Goal: Information Seeking & Learning: Learn about a topic

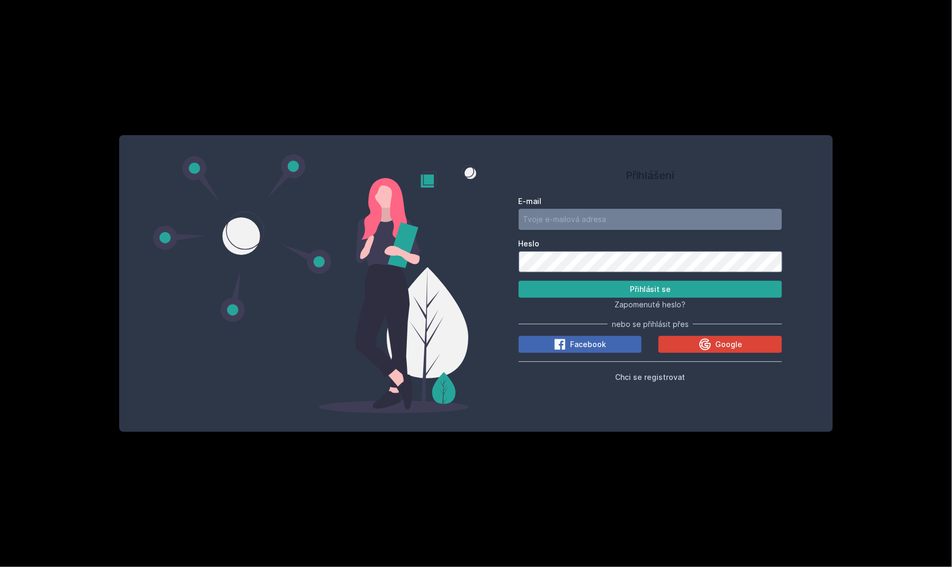
click at [620, 216] on input "E-mail" at bounding box center [651, 219] width 264 height 21
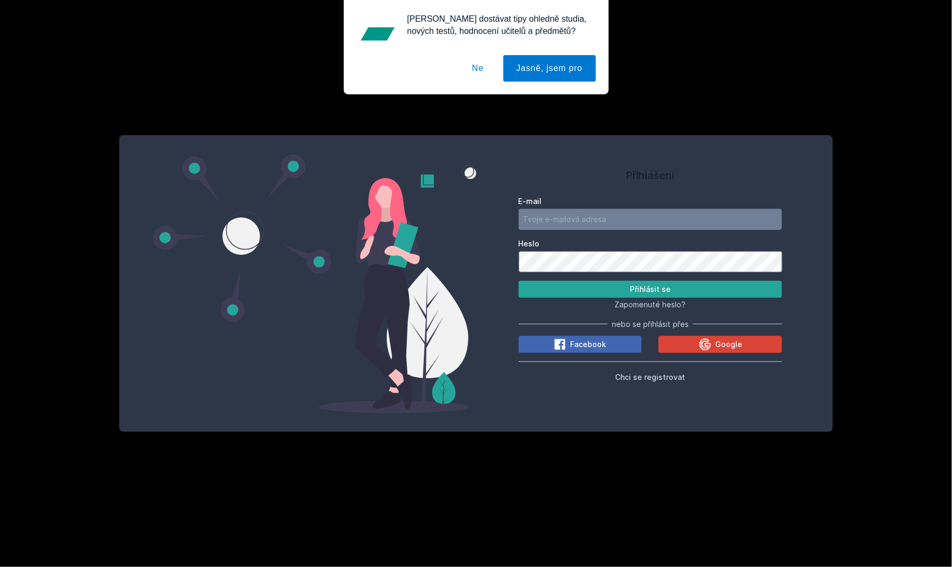
click at [482, 67] on button "Ne" at bounding box center [478, 68] width 38 height 26
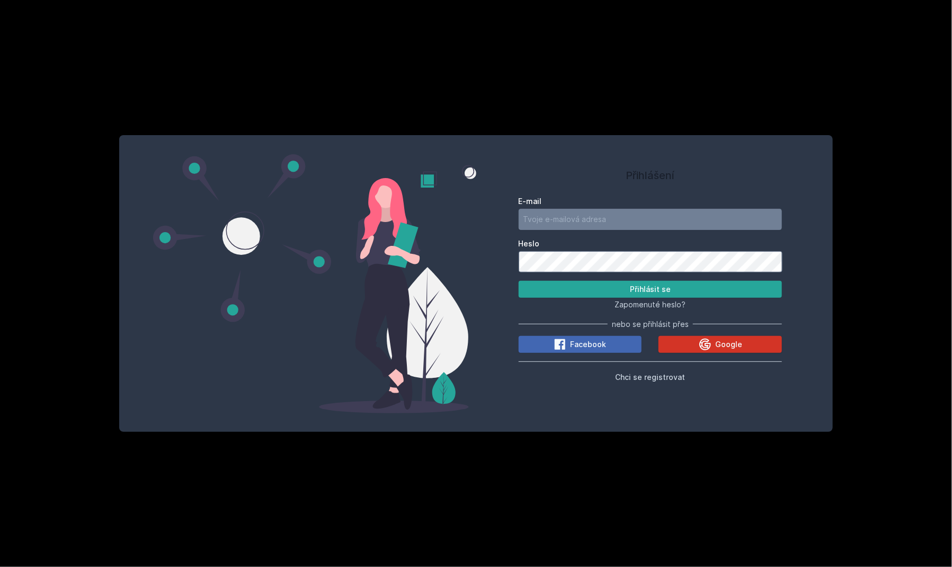
click at [723, 345] on span "Google" at bounding box center [728, 344] width 27 height 11
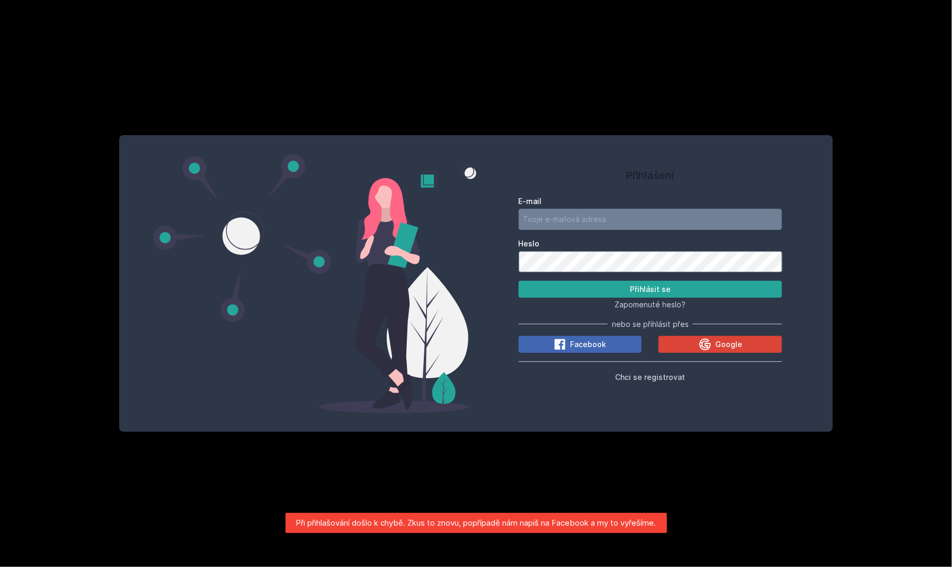
click at [637, 221] on input "E-mail" at bounding box center [651, 219] width 264 height 21
click at [693, 344] on button "Google" at bounding box center [720, 344] width 123 height 17
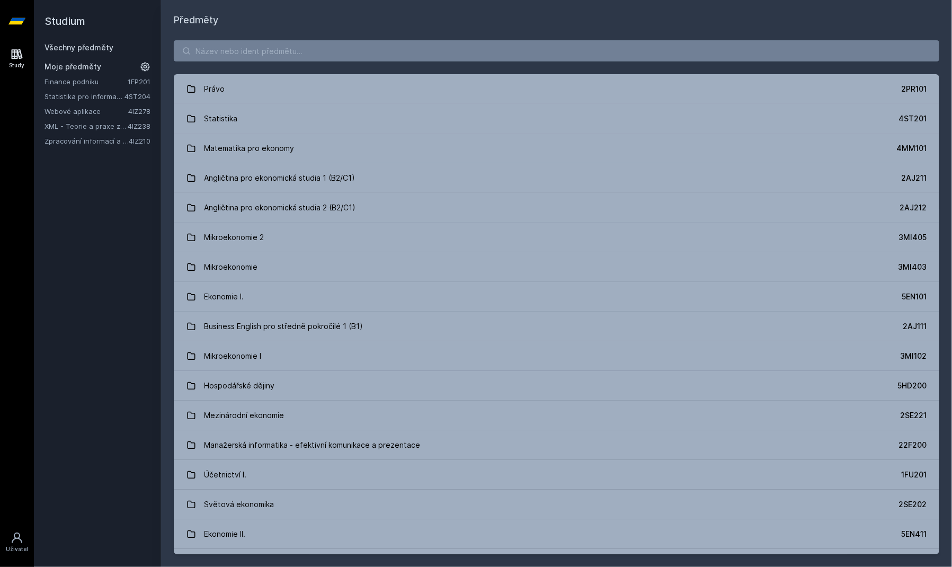
click at [290, 40] on div "Právo 2PR101 Statistika 4ST201 Matematika pro ekonomy 4MM101 Angličtina pro eko…" at bounding box center [556, 297] width 791 height 539
click at [271, 57] on input "search" at bounding box center [557, 50] width 766 height 21
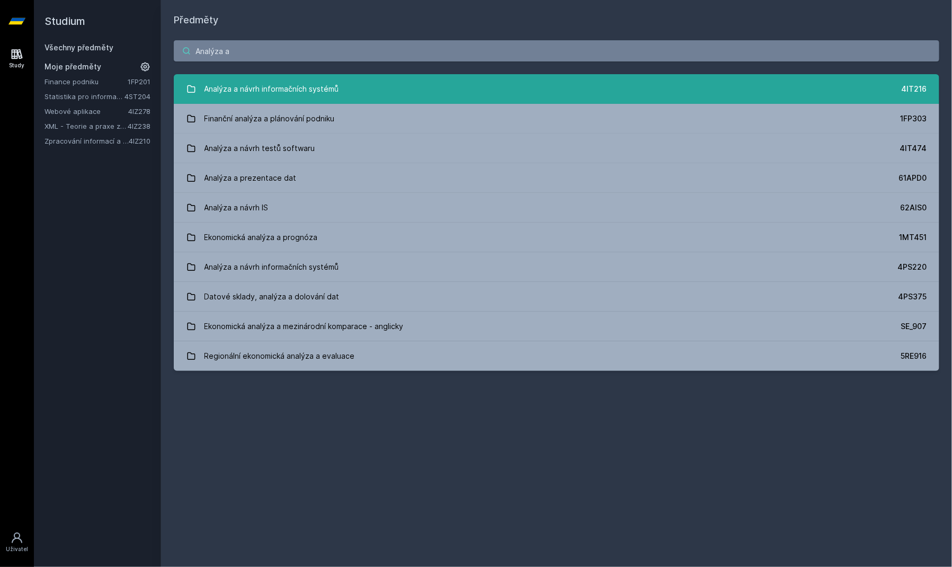
type input "Analýza a"
click at [377, 85] on link "Analýza a návrh informačních systémů 4IT216" at bounding box center [557, 89] width 766 height 30
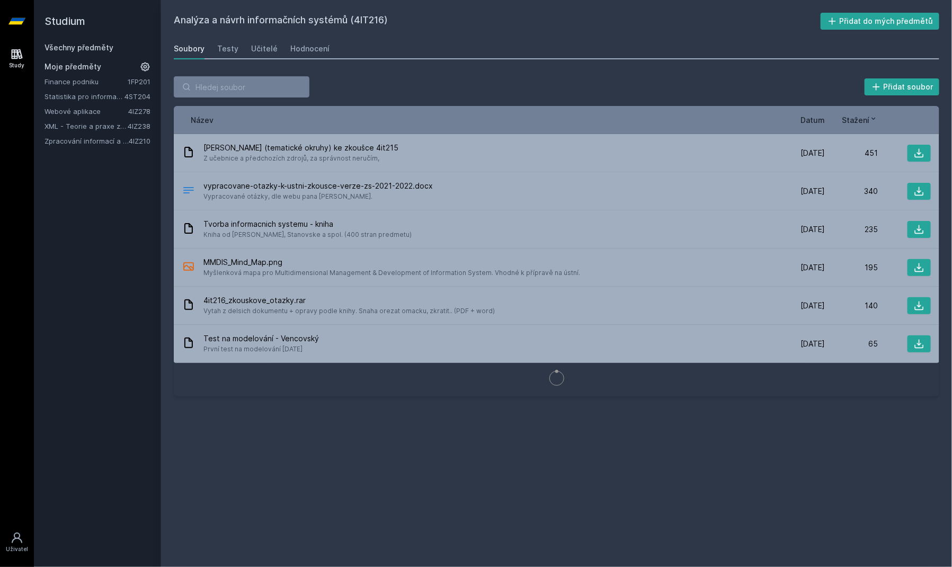
click at [278, 51] on div "Soubory Testy Učitelé Hodnocení" at bounding box center [557, 48] width 766 height 21
click at [264, 49] on div "Učitelé" at bounding box center [264, 48] width 26 height 11
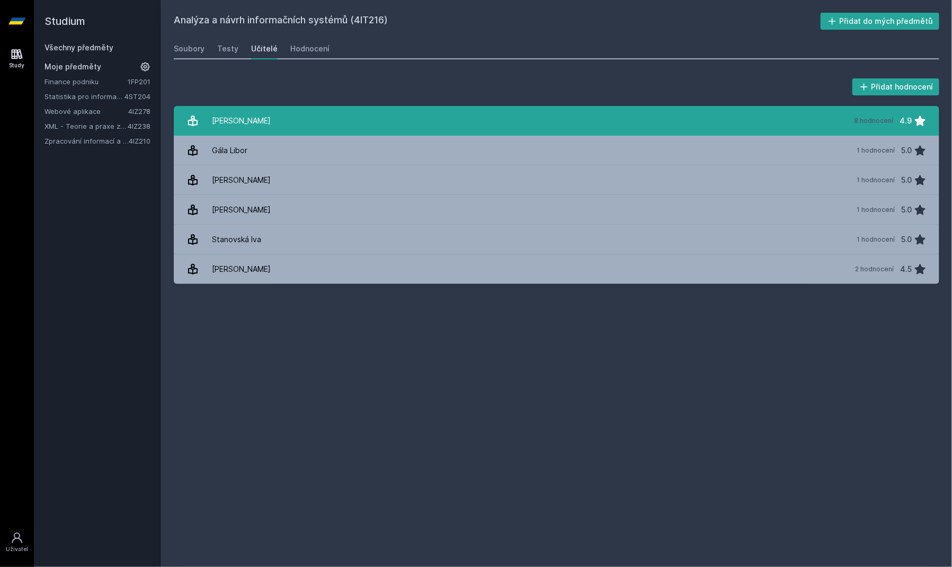
click at [289, 123] on link "[PERSON_NAME] 8 hodnocení 4.9" at bounding box center [557, 121] width 766 height 30
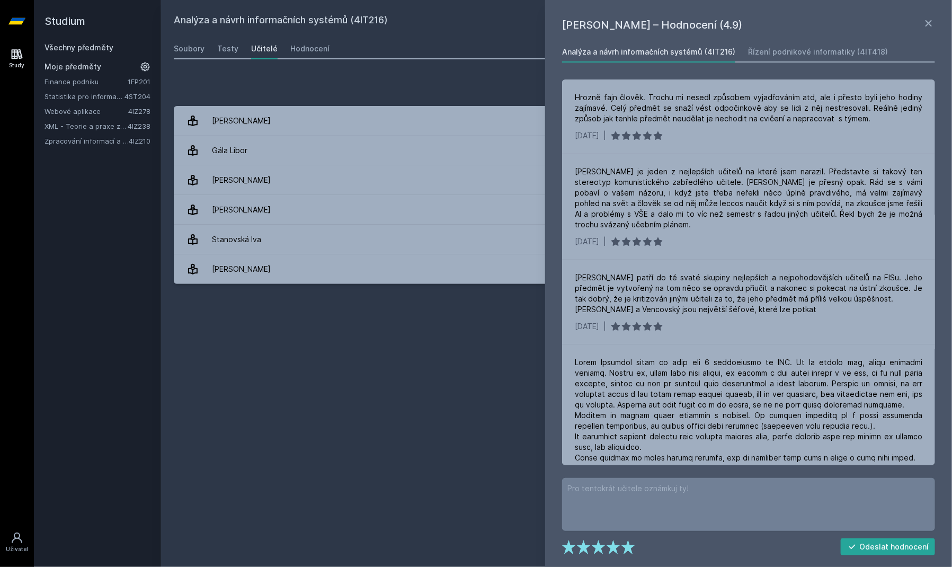
click at [395, 388] on div "Analýza a návrh informačních systémů (4IT216) Přidat do mých předmětů [GEOGRAPH…" at bounding box center [557, 284] width 766 height 542
click at [14, 59] on icon at bounding box center [17, 54] width 13 height 13
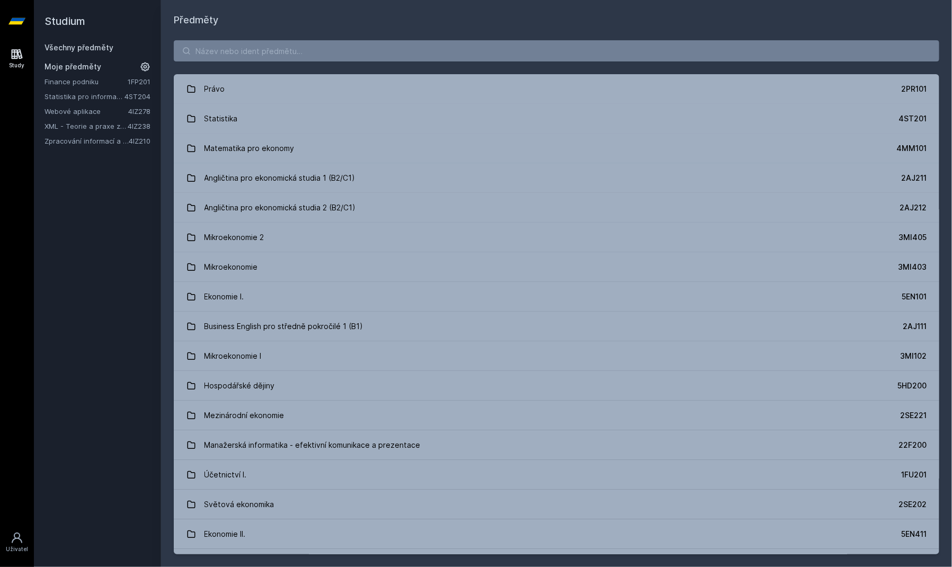
click at [245, 37] on div "Právo 2PR101 Statistika 4ST201 Matematika pro ekonomy 4MM101 Angličtina pro eko…" at bounding box center [556, 297] width 791 height 539
click at [233, 51] on input "search" at bounding box center [557, 50] width 766 height 21
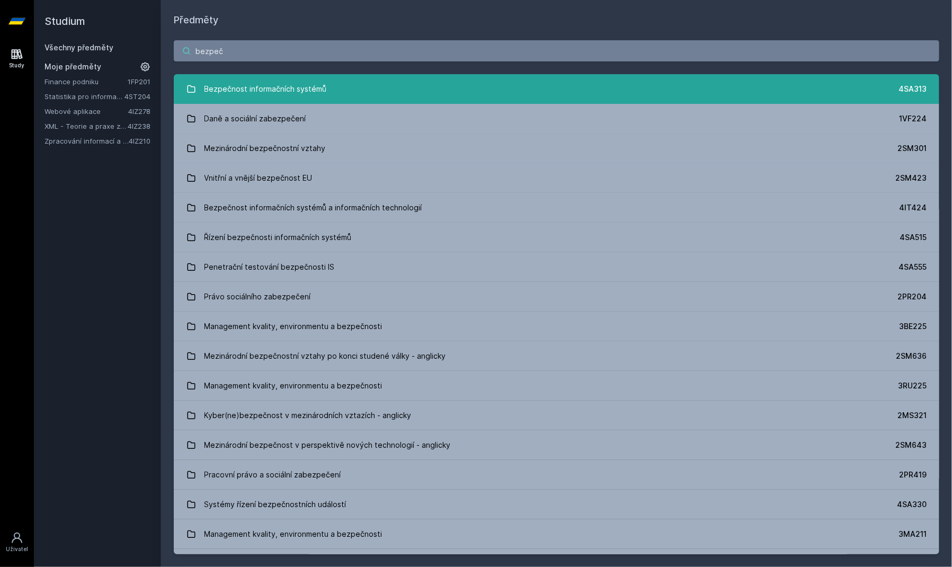
type input "bezpeč"
click at [396, 85] on link "Bezpečnost informačních systémů 4SA313" at bounding box center [557, 89] width 766 height 30
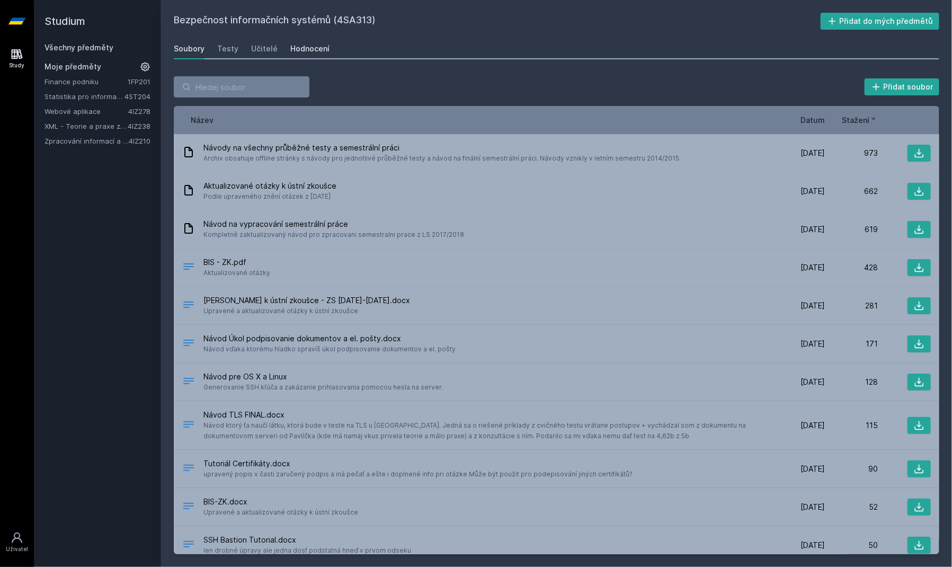
click at [312, 47] on div "Hodnocení" at bounding box center [309, 48] width 39 height 11
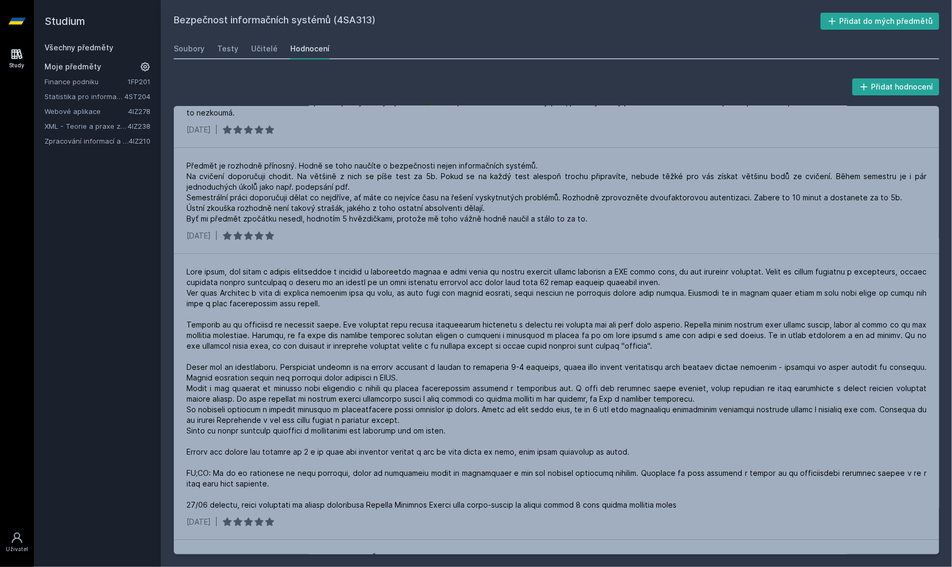
scroll to position [572, 0]
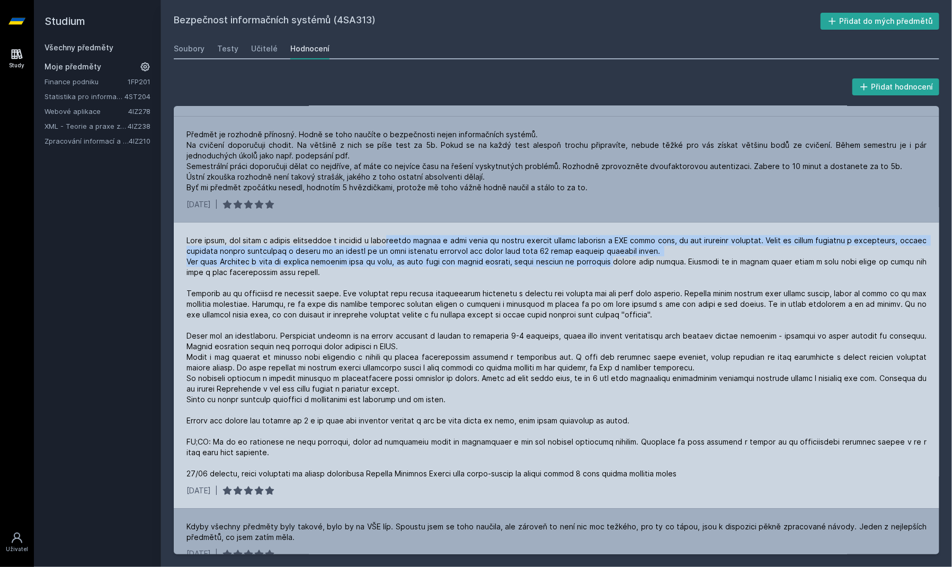
drag, startPoint x: 398, startPoint y: 232, endPoint x: 616, endPoint y: 251, distance: 218.7
click at [616, 251] on div at bounding box center [557, 357] width 740 height 244
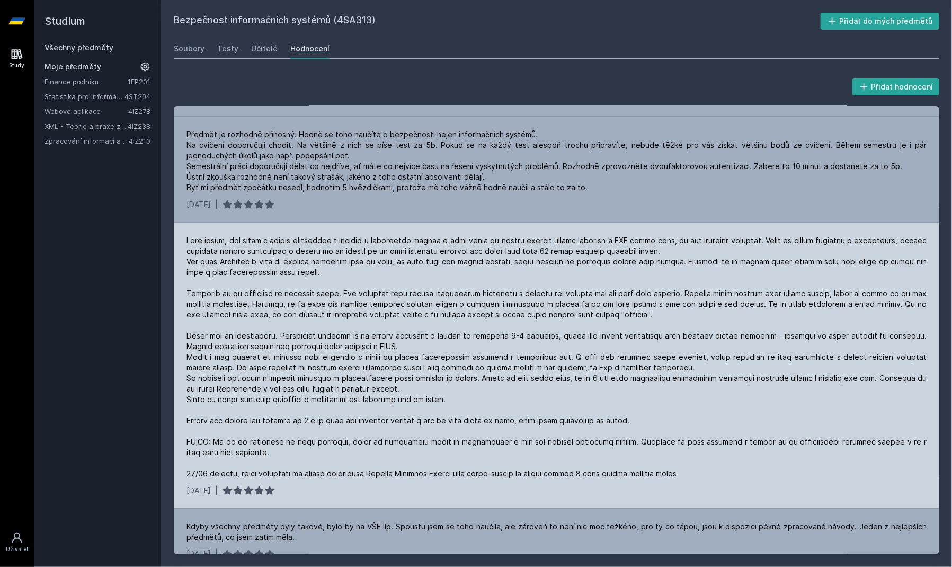
click at [632, 270] on div at bounding box center [557, 357] width 740 height 244
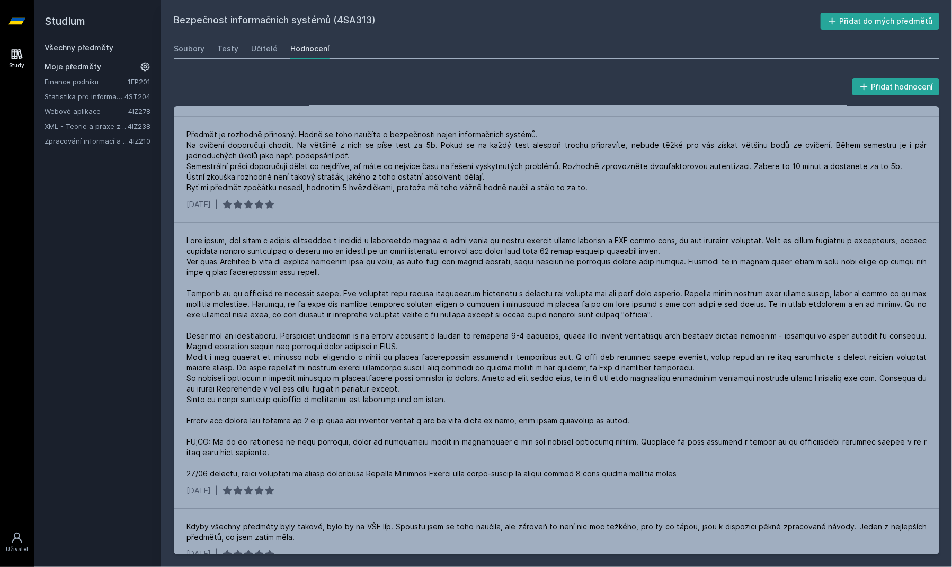
click at [74, 45] on link "Všechny předměty" at bounding box center [79, 47] width 69 height 9
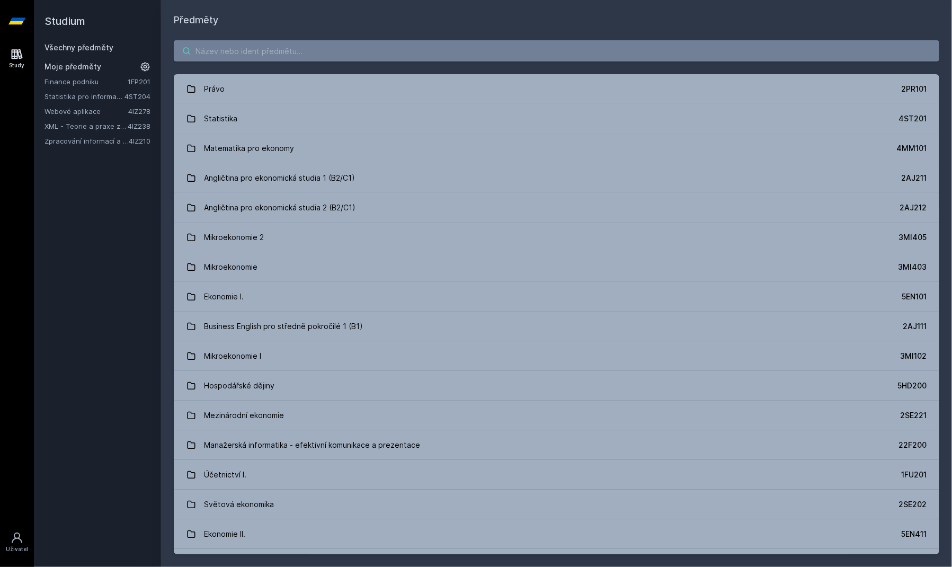
click at [307, 53] on input "search" at bounding box center [557, 50] width 766 height 21
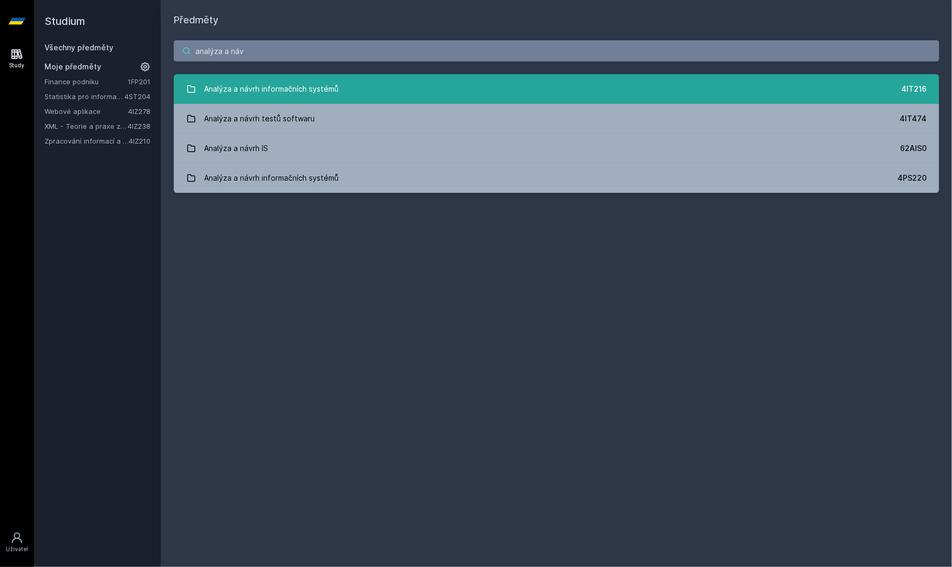
type input "analýza a náv"
click at [352, 96] on link "Analýza a návrh informačních systémů 4IT216" at bounding box center [557, 89] width 766 height 30
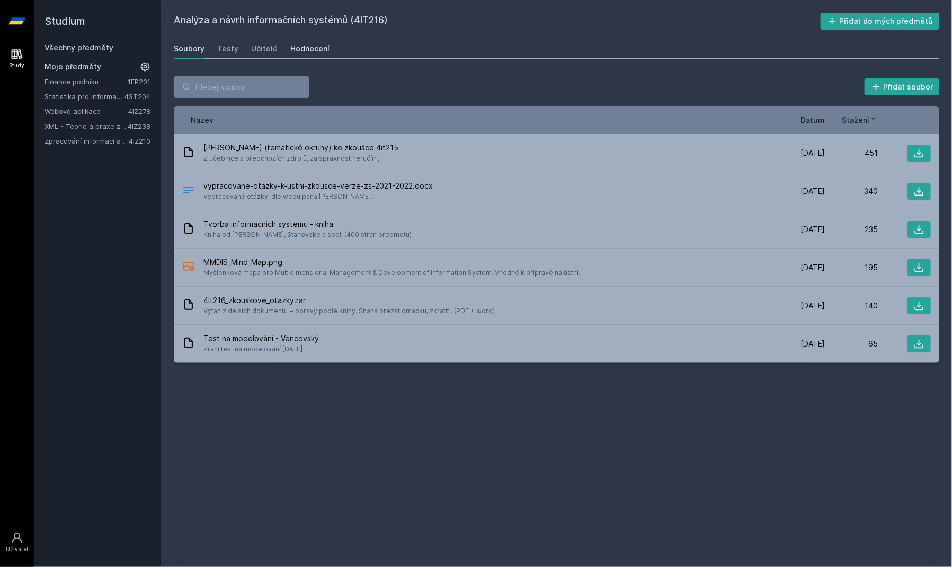
click at [309, 47] on div "Hodnocení" at bounding box center [309, 48] width 39 height 11
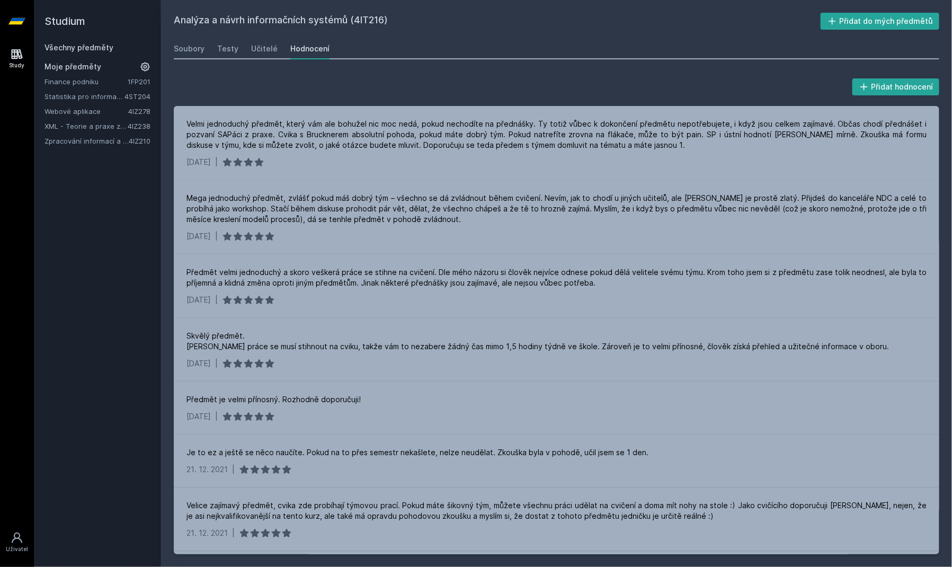
click at [69, 51] on link "Všechny předměty" at bounding box center [79, 47] width 69 height 9
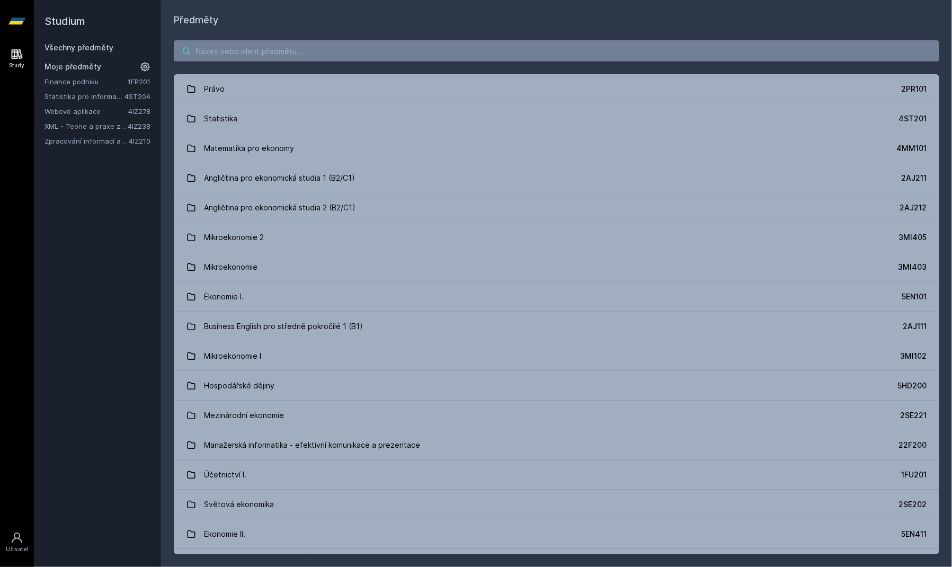
click at [336, 49] on input "search" at bounding box center [557, 50] width 766 height 21
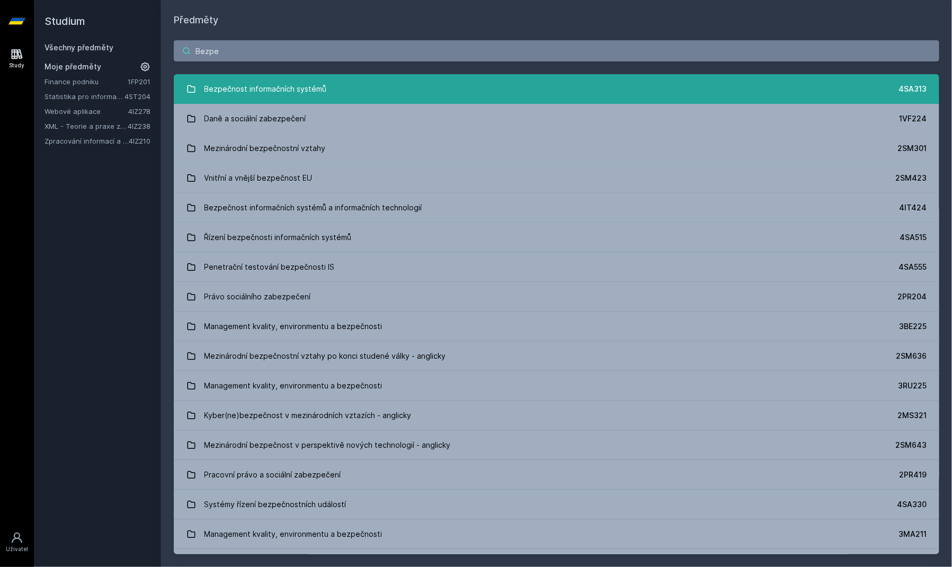
type input "Bezpe"
click at [320, 87] on div "Bezpečnost informačních systémů" at bounding box center [266, 88] width 122 height 21
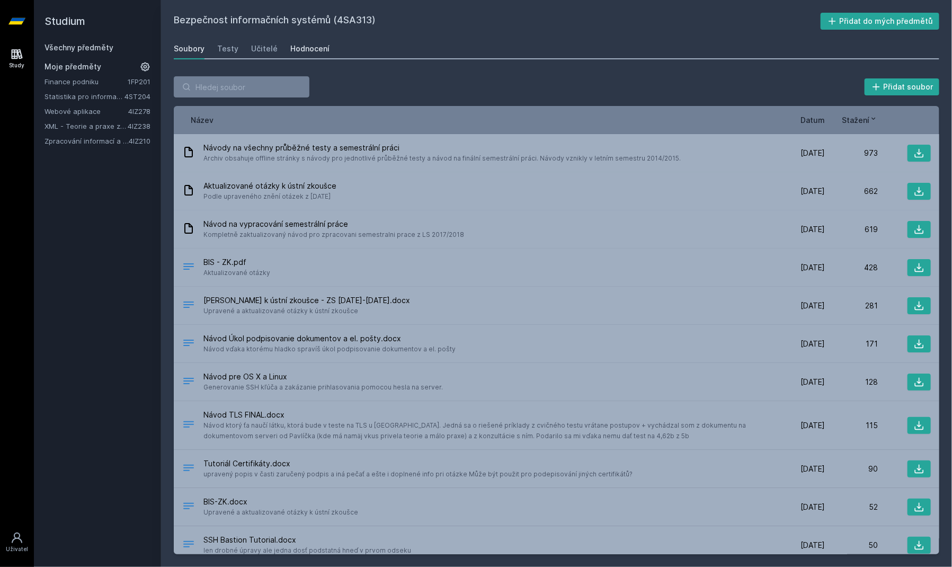
click at [321, 42] on link "Hodnocení" at bounding box center [309, 48] width 39 height 21
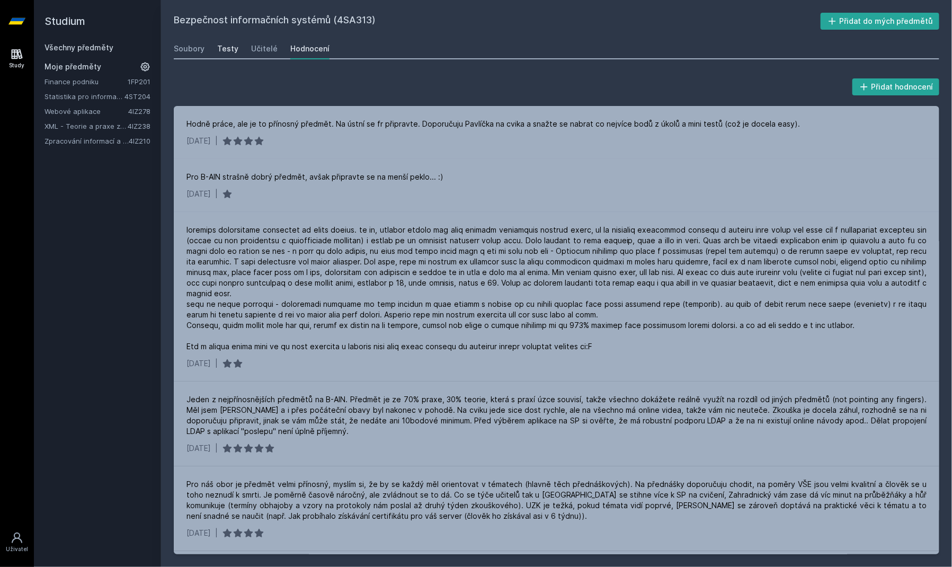
click at [231, 48] on div "Testy" at bounding box center [227, 48] width 21 height 11
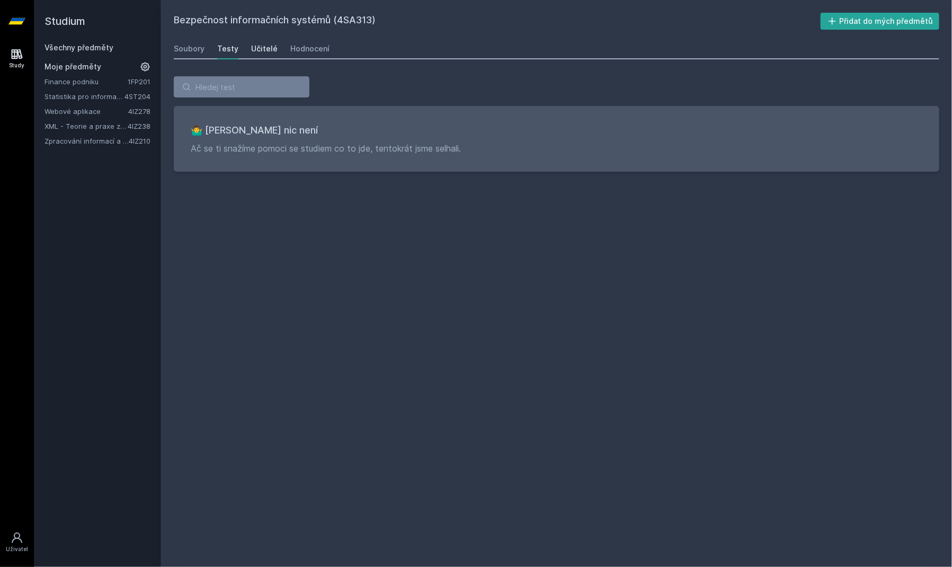
click at [265, 48] on div "Učitelé" at bounding box center [264, 48] width 26 height 11
